Goal: Task Accomplishment & Management: Manage account settings

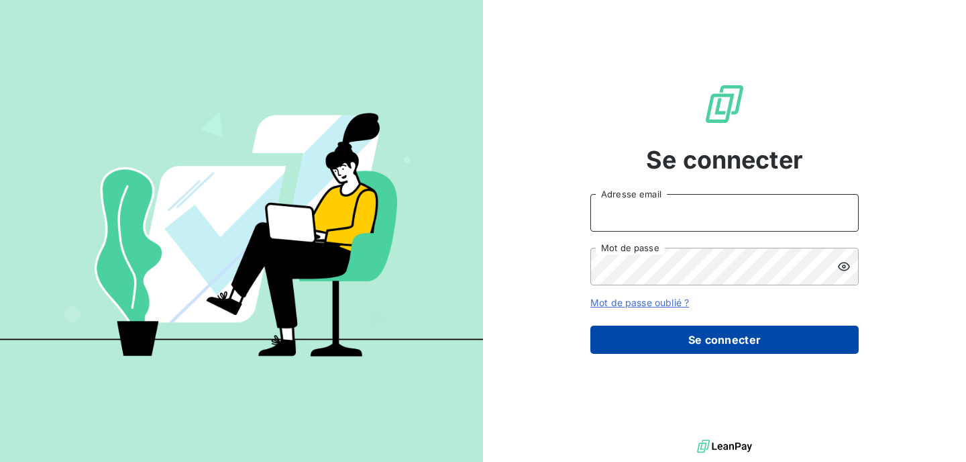
type input "[EMAIL_ADDRESS][DOMAIN_NAME]"
click at [667, 334] on button "Se connecter" at bounding box center [724, 339] width 268 height 28
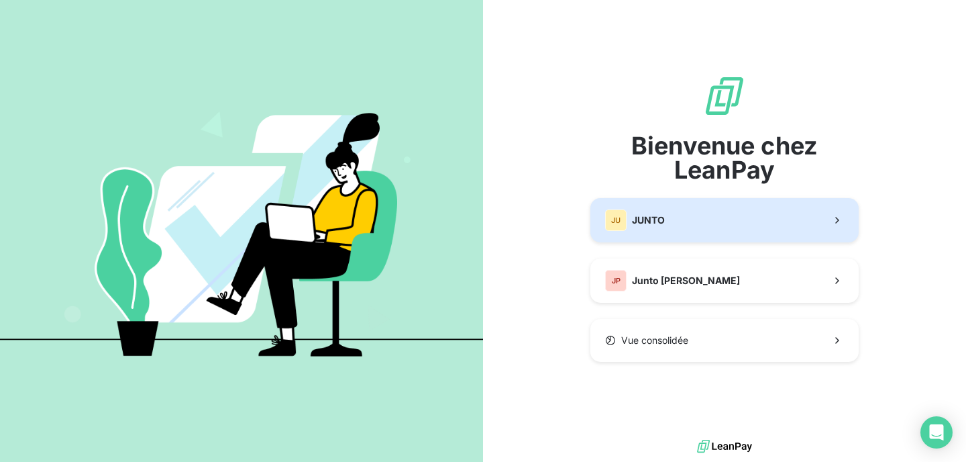
click at [674, 213] on button "JU JUNTO" at bounding box center [724, 220] width 268 height 44
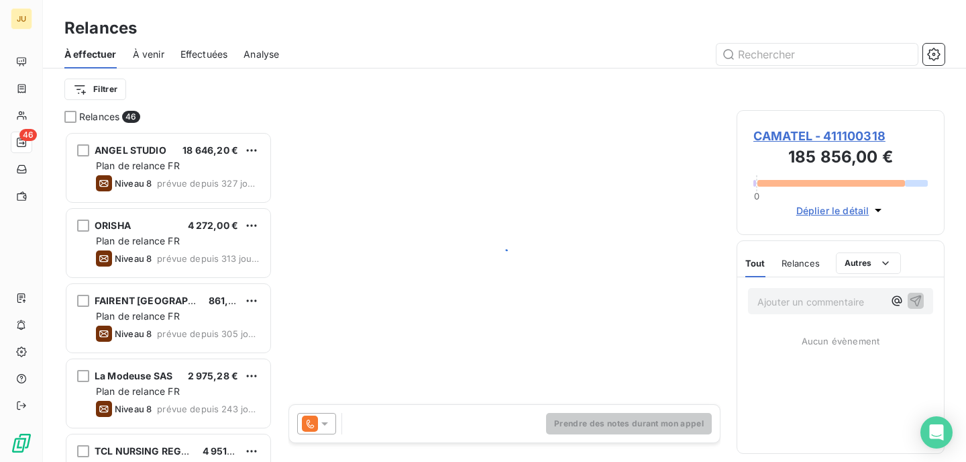
scroll to position [330, 208]
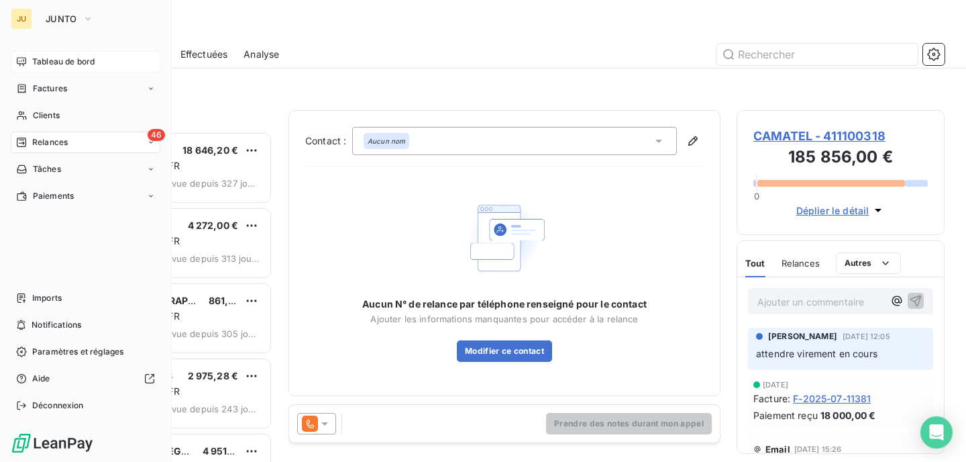
click at [44, 68] on div "Tableau de bord" at bounding box center [86, 61] width 150 height 21
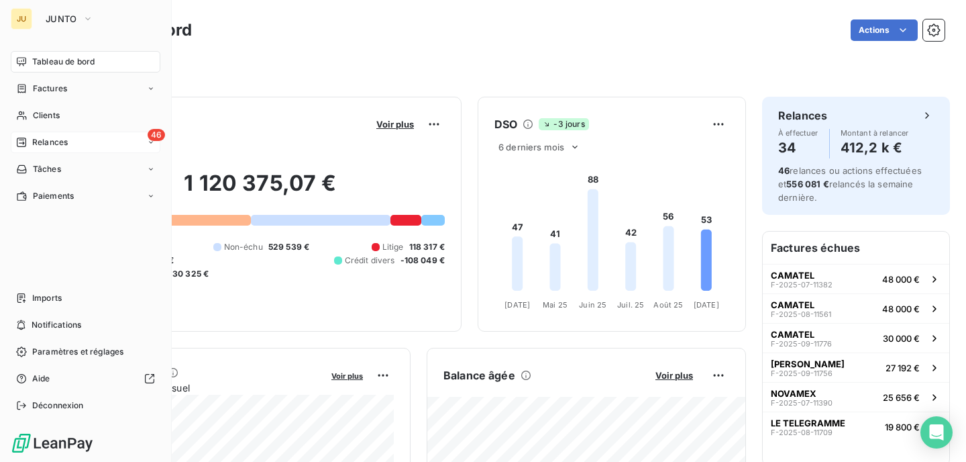
click at [34, 141] on span "Relances" at bounding box center [50, 142] width 36 height 12
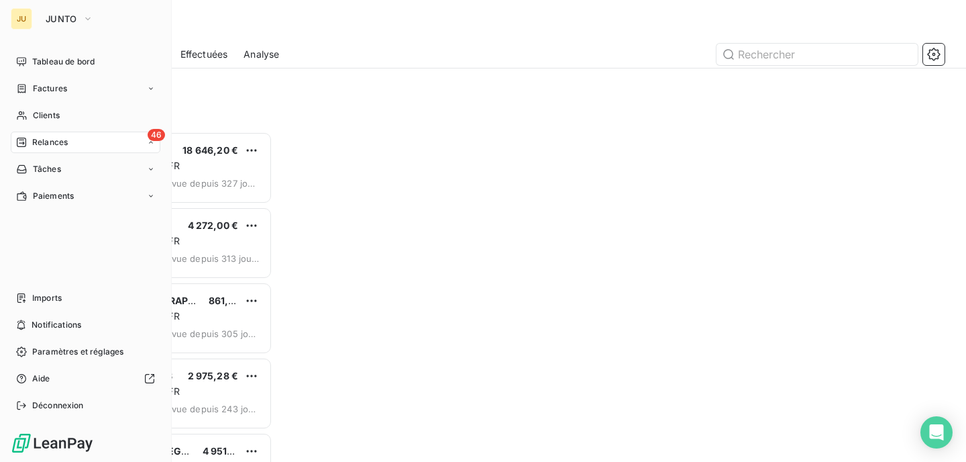
scroll to position [330, 208]
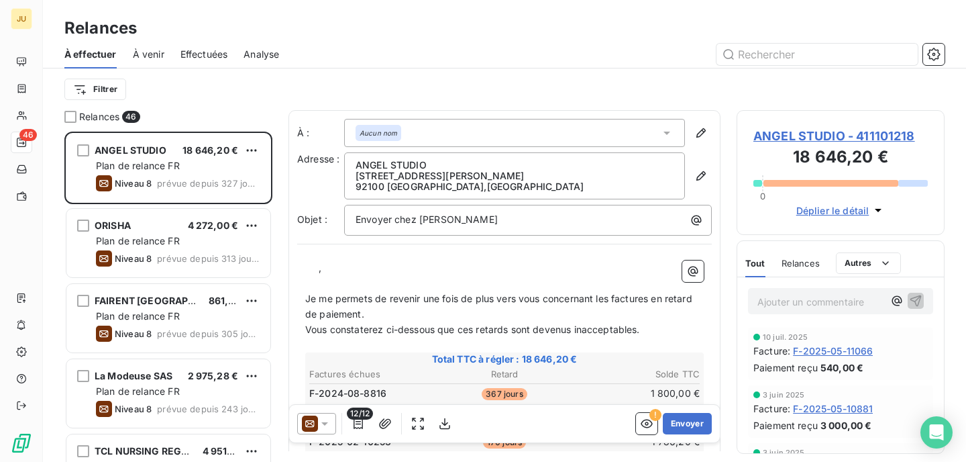
click at [180, 52] on div "À effectuer À venir Effectuées Analyse" at bounding box center [504, 54] width 923 height 28
click at [193, 52] on span "Effectuées" at bounding box center [204, 54] width 48 height 13
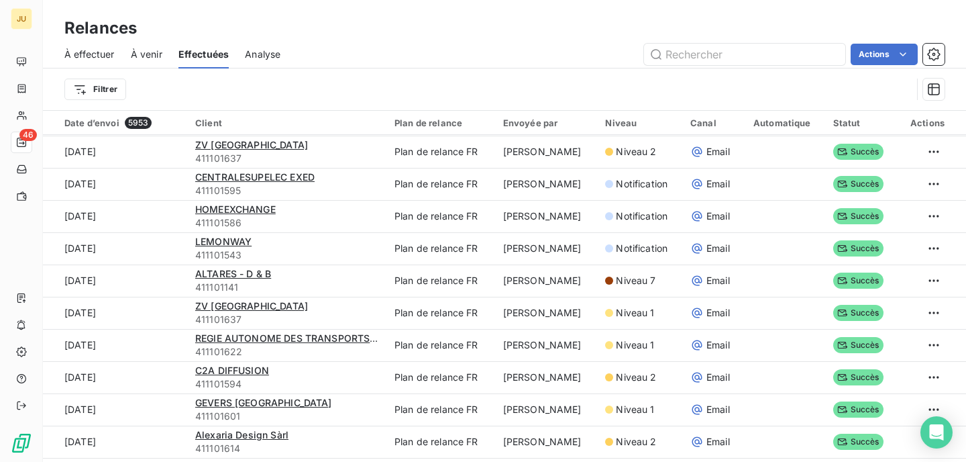
scroll to position [513, 0]
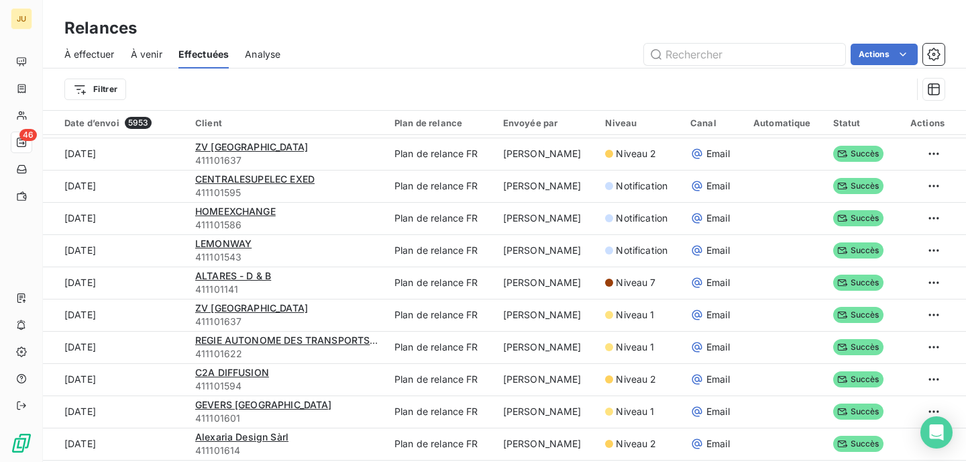
click at [91, 53] on span "À effectuer" at bounding box center [89, 54] width 50 height 13
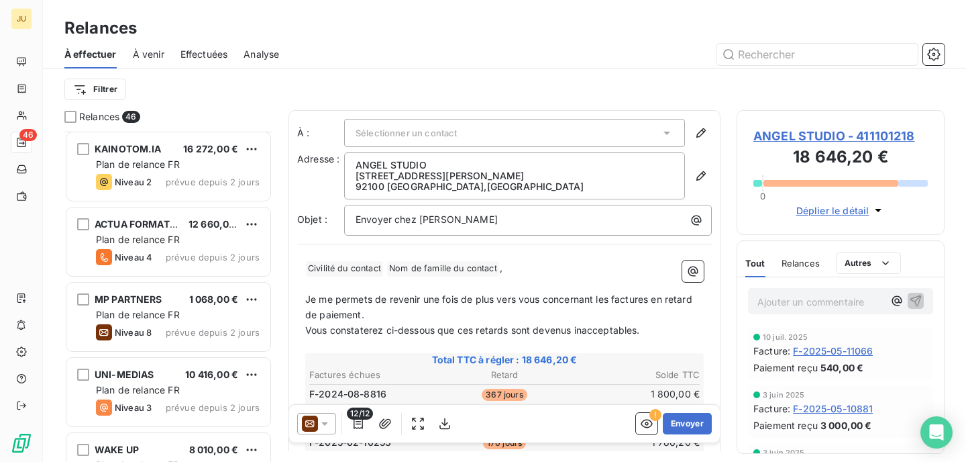
scroll to position [1356, 0]
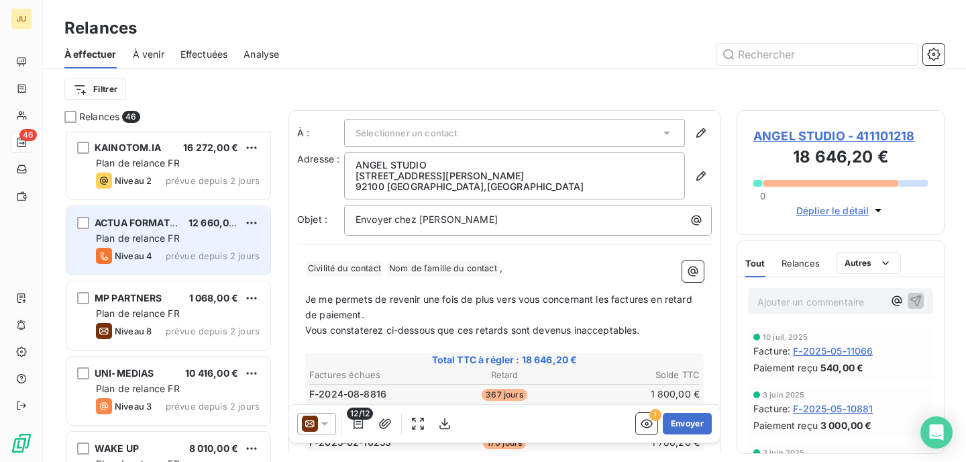
click at [172, 248] on div "Niveau 4 prévue depuis 2 jours" at bounding box center [178, 256] width 164 height 16
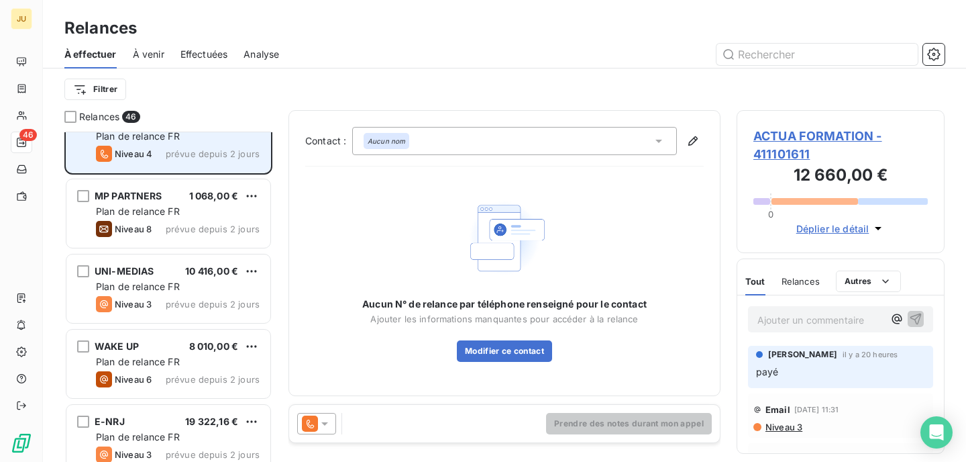
scroll to position [1458, 0]
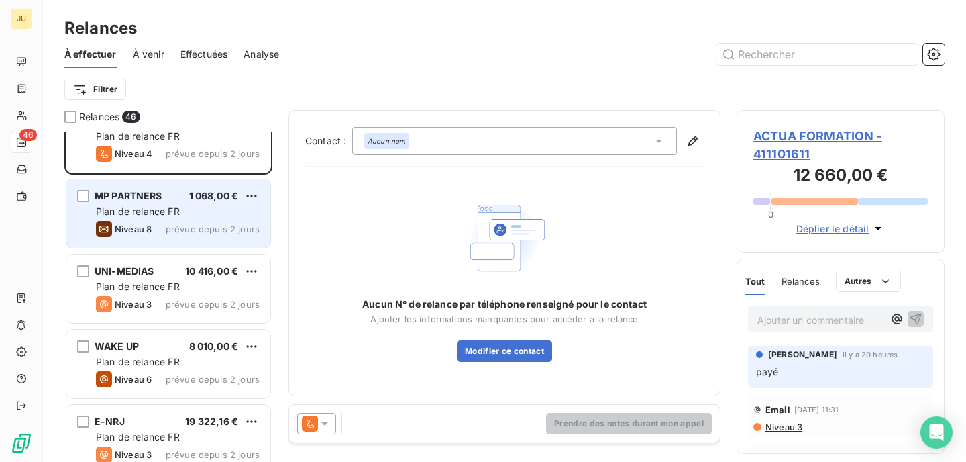
click at [169, 235] on div "Niveau 8 prévue depuis 2 jours" at bounding box center [178, 229] width 164 height 16
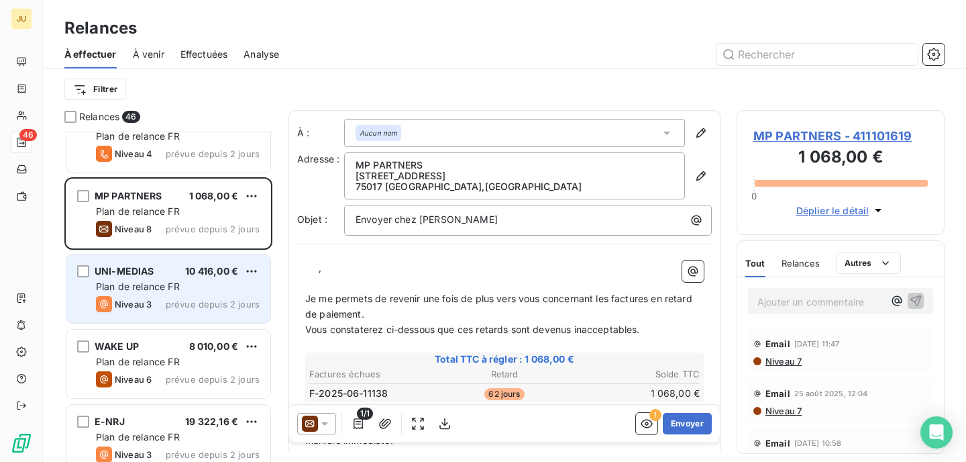
click at [168, 291] on span "Plan de relance FR" at bounding box center [138, 285] width 84 height 11
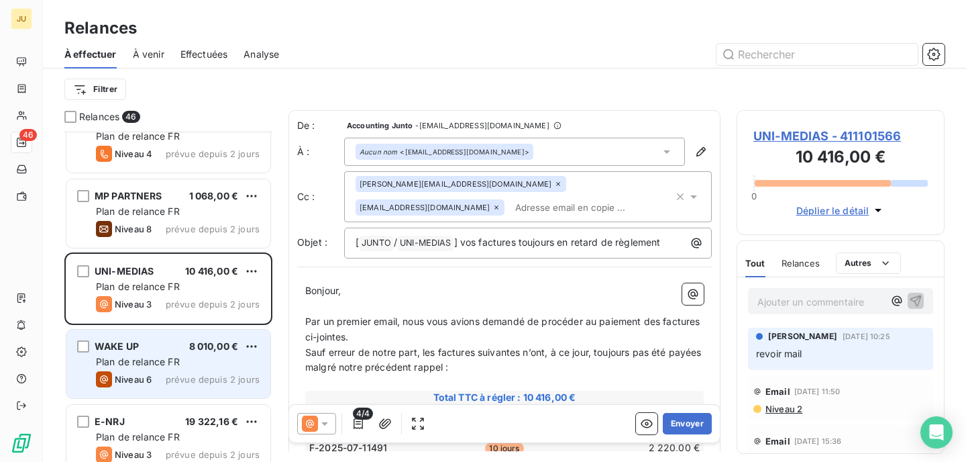
click at [203, 364] on div "Plan de relance FR" at bounding box center [178, 361] width 164 height 13
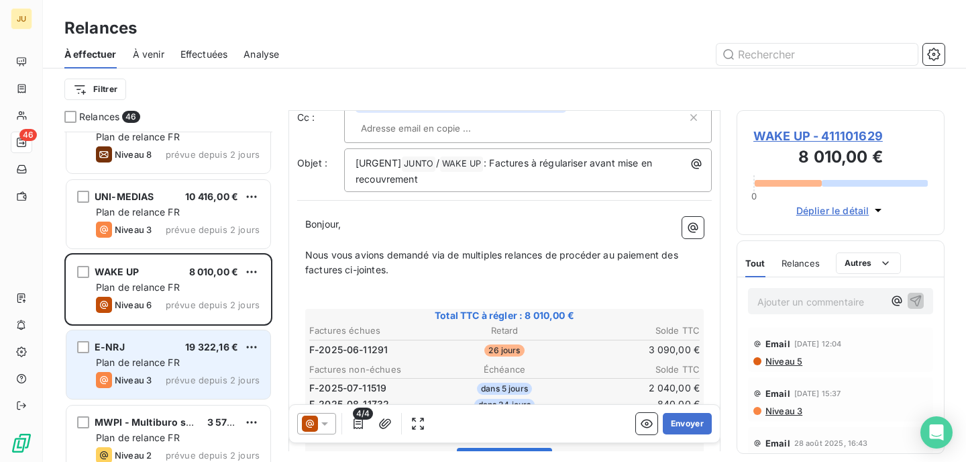
scroll to position [1535, 0]
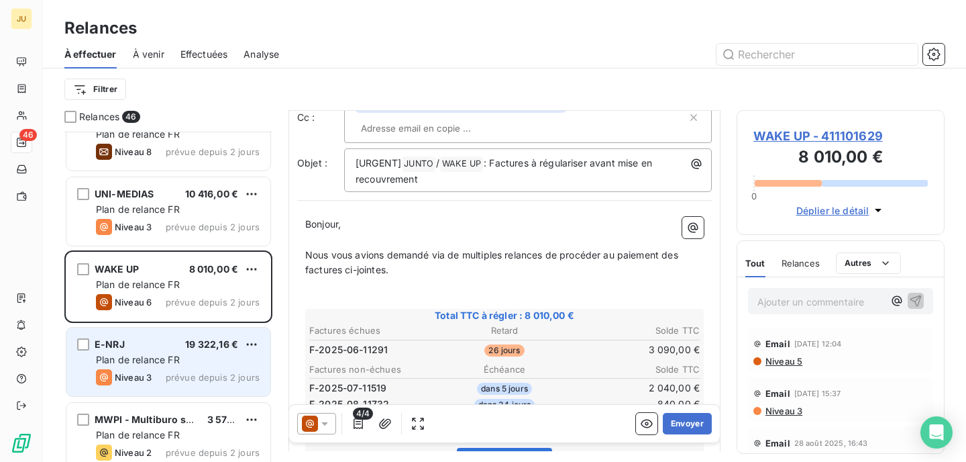
click at [175, 352] on div "E-NRJ 19 322,16 € Plan de relance FR Niveau 3 prévue depuis 2 jours" at bounding box center [168, 361] width 204 height 68
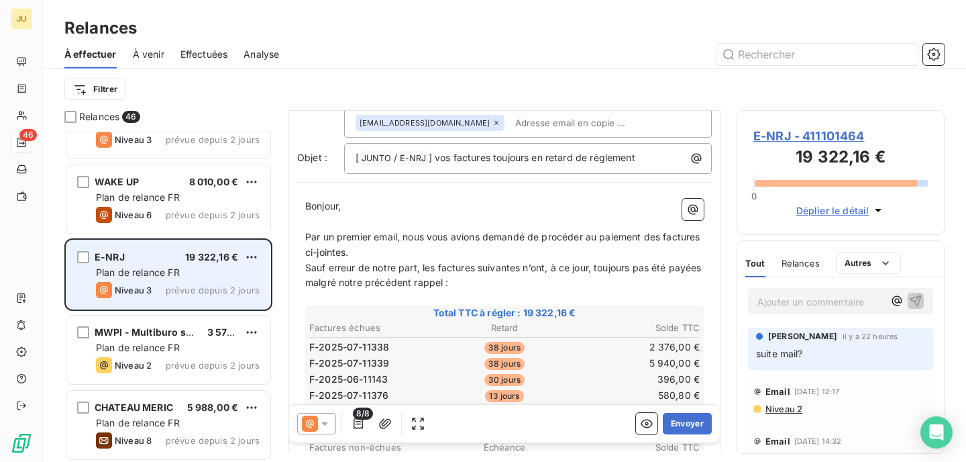
scroll to position [1623, 0]
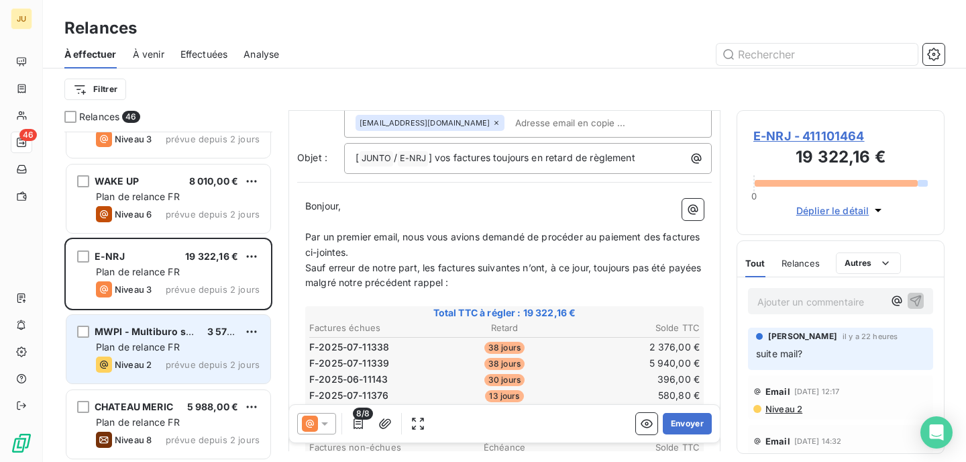
click at [175, 351] on span "Plan de relance FR" at bounding box center [138, 346] width 84 height 11
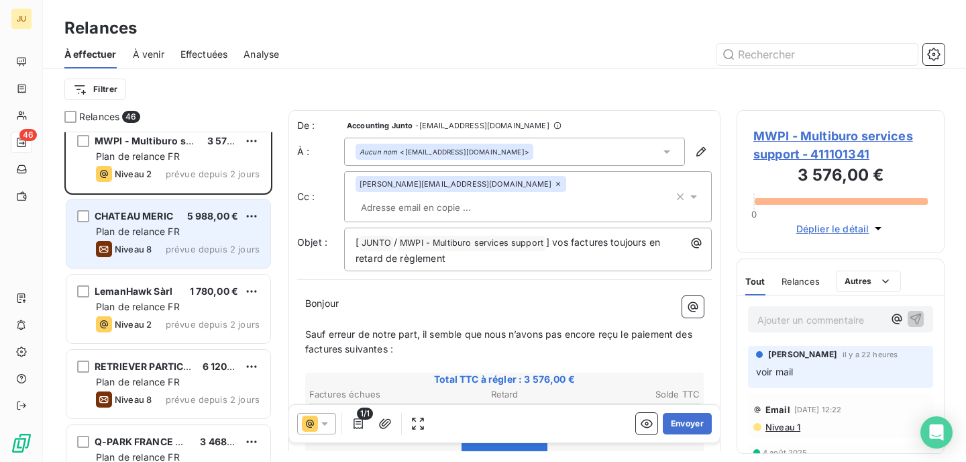
scroll to position [1816, 0]
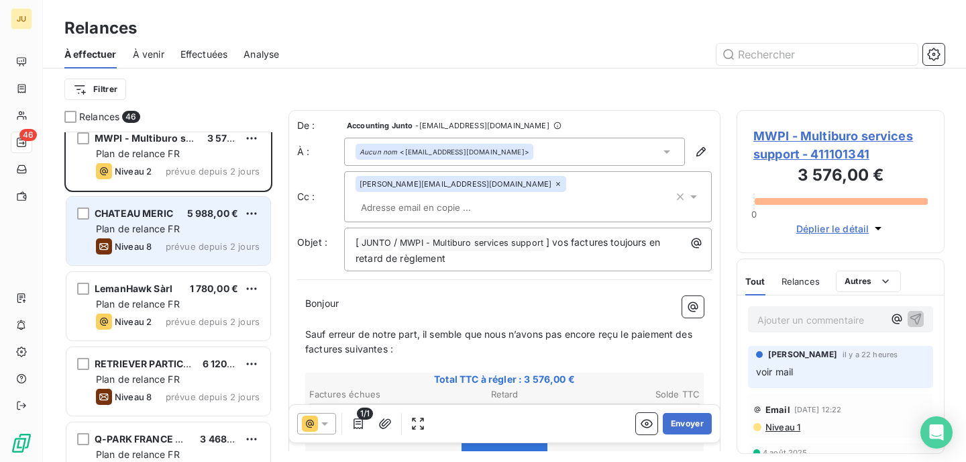
click at [167, 250] on div "Niveau 8 prévue depuis 2 jours" at bounding box center [178, 246] width 164 height 16
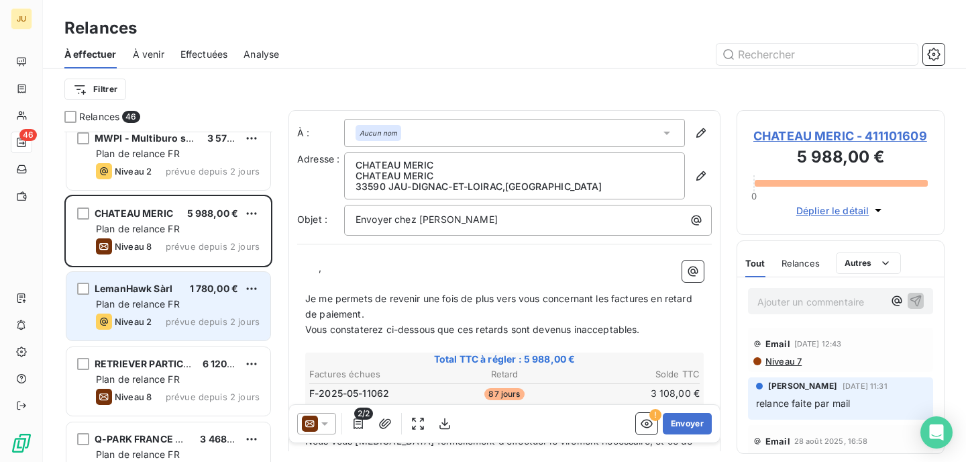
click at [195, 311] on div "LemanHawk Sàrl 1 780,00 € Plan de relance FR Niveau 2 prévue depuis 2 jours" at bounding box center [168, 306] width 204 height 68
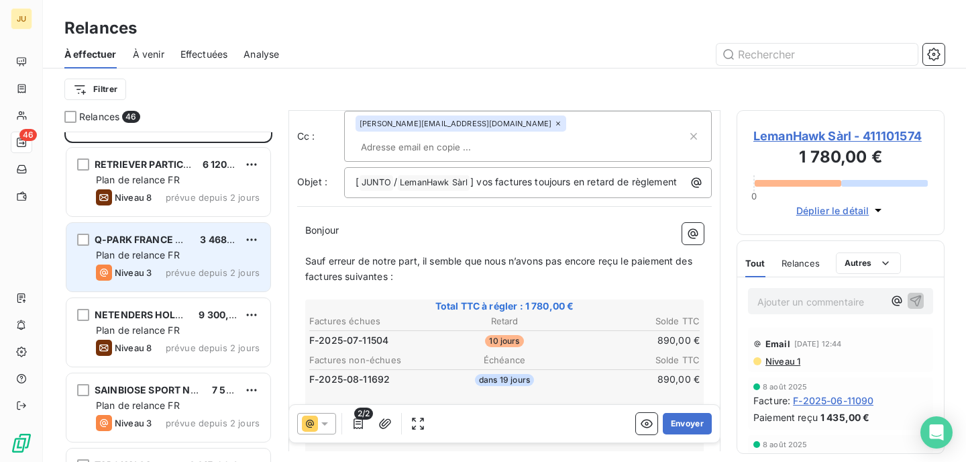
scroll to position [2021, 0]
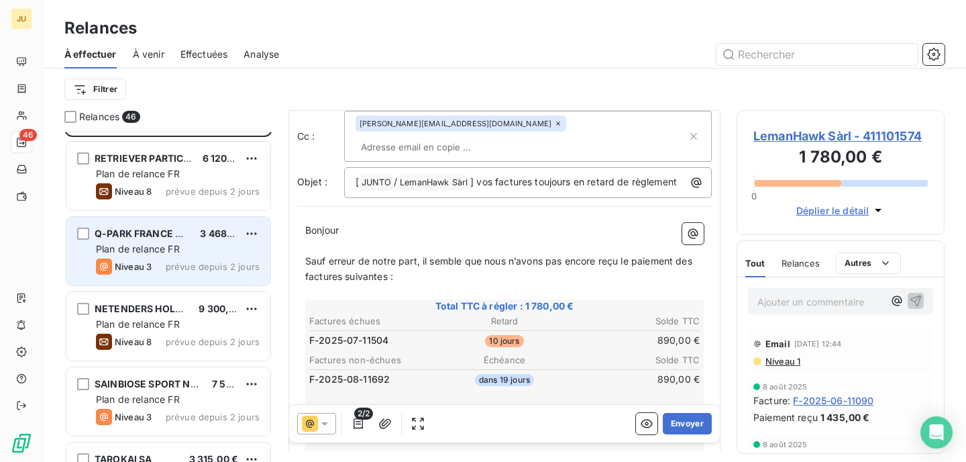
click at [161, 238] on span "Q-PARK FRANCE SERVICES" at bounding box center [158, 232] width 127 height 11
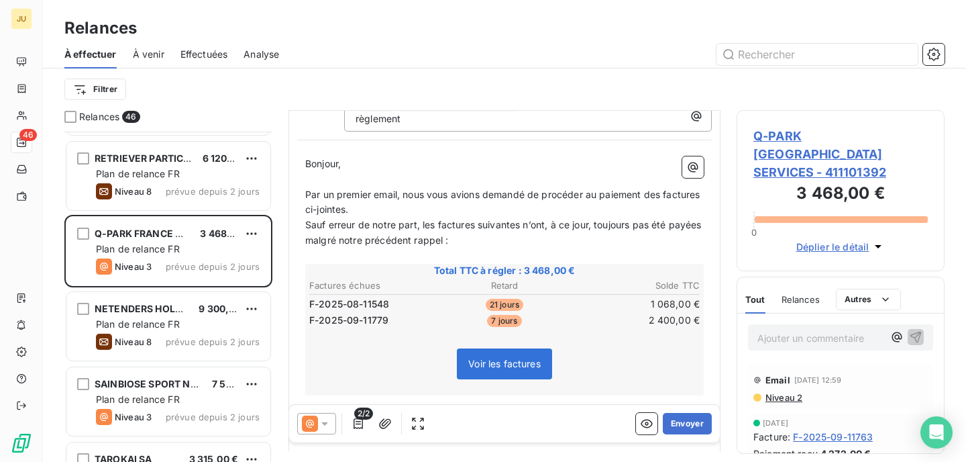
scroll to position [142, 0]
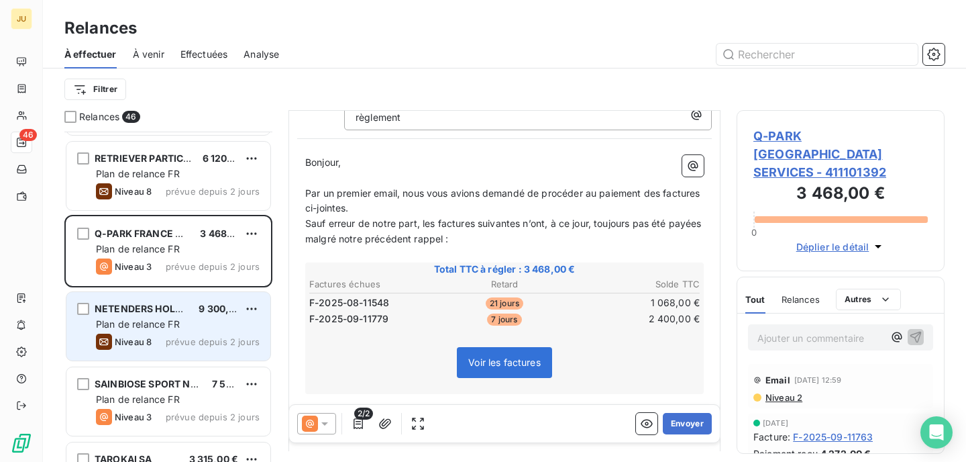
click at [201, 324] on div "Plan de relance FR" at bounding box center [178, 323] width 164 height 13
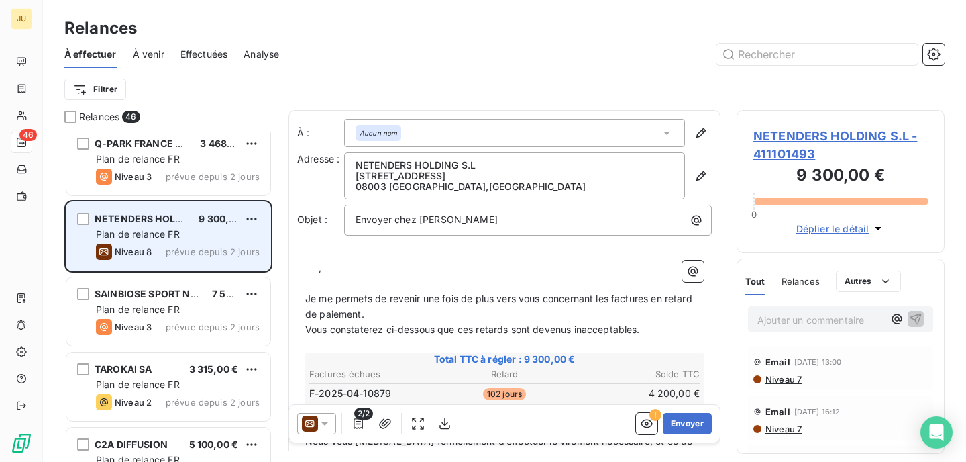
scroll to position [2131, 0]
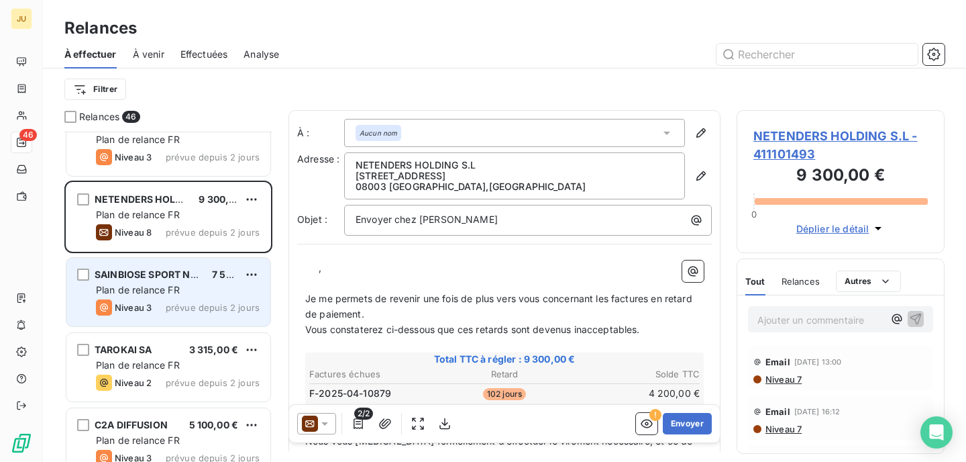
click at [180, 299] on div "Niveau 3 prévue depuis 2 jours" at bounding box center [178, 307] width 164 height 16
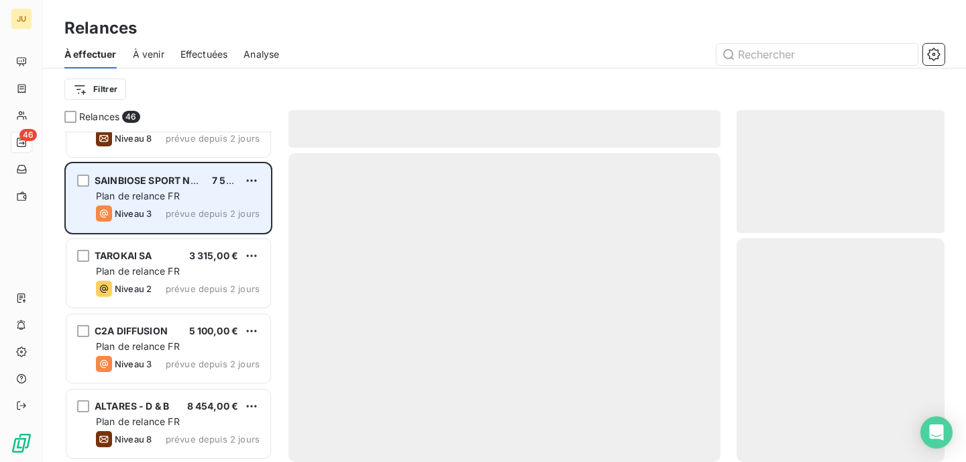
scroll to position [2227, 0]
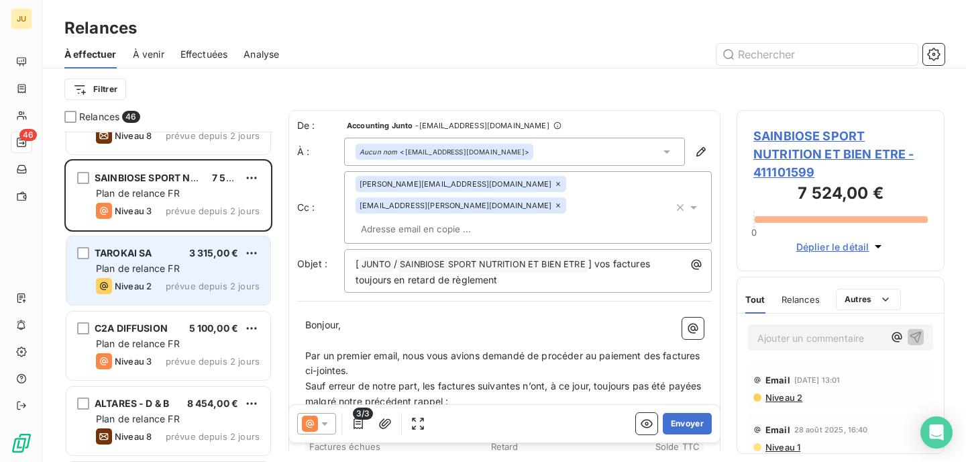
click at [174, 286] on span "prévue depuis 2 jours" at bounding box center [213, 285] width 94 height 11
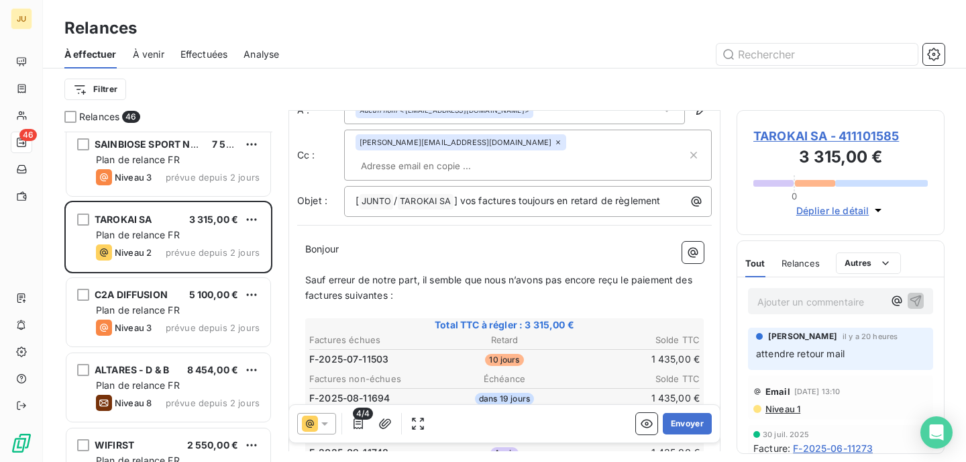
scroll to position [2250, 0]
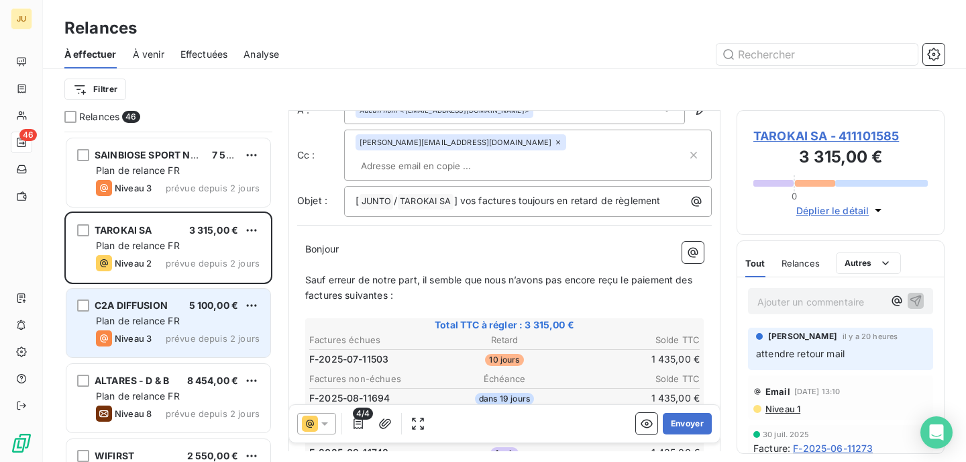
click at [184, 320] on div "Plan de relance FR" at bounding box center [178, 320] width 164 height 13
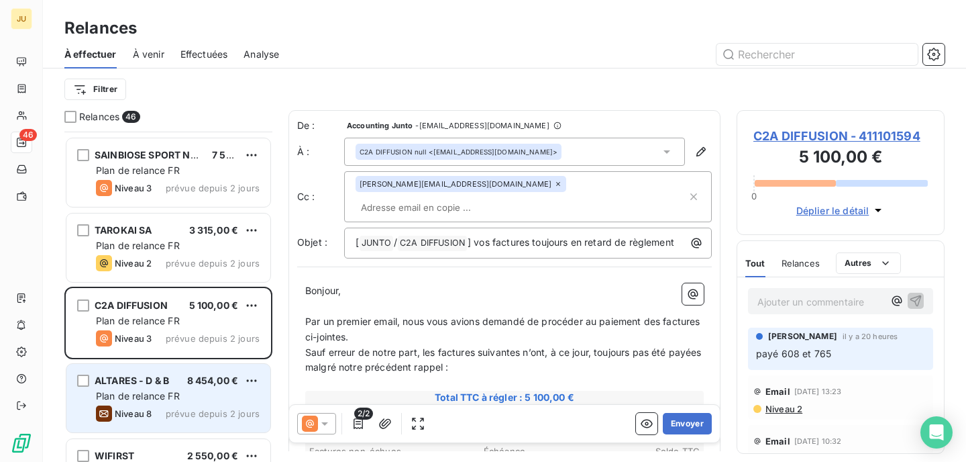
click at [182, 381] on div "ALTARES - D & B 8 454,00 €" at bounding box center [178, 380] width 164 height 12
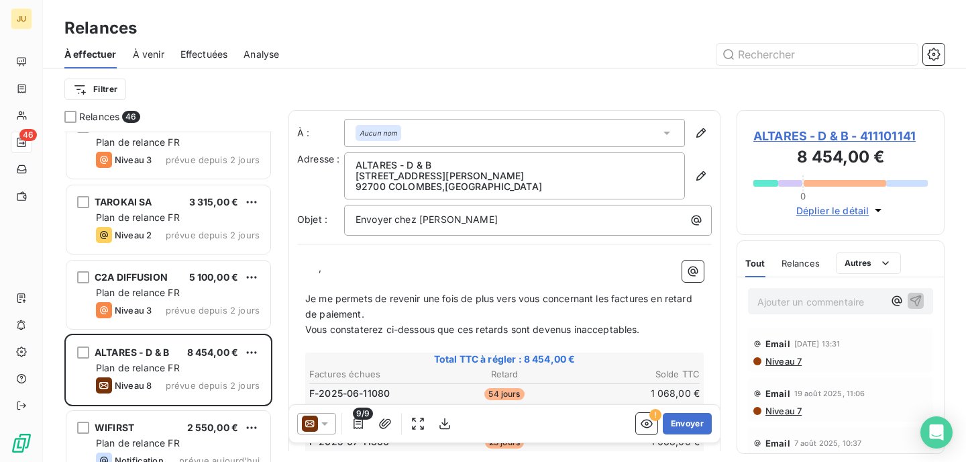
click at [776, 361] on span "Niveau 7" at bounding box center [783, 361] width 38 height 11
